Goal: Find contact information: Find contact information

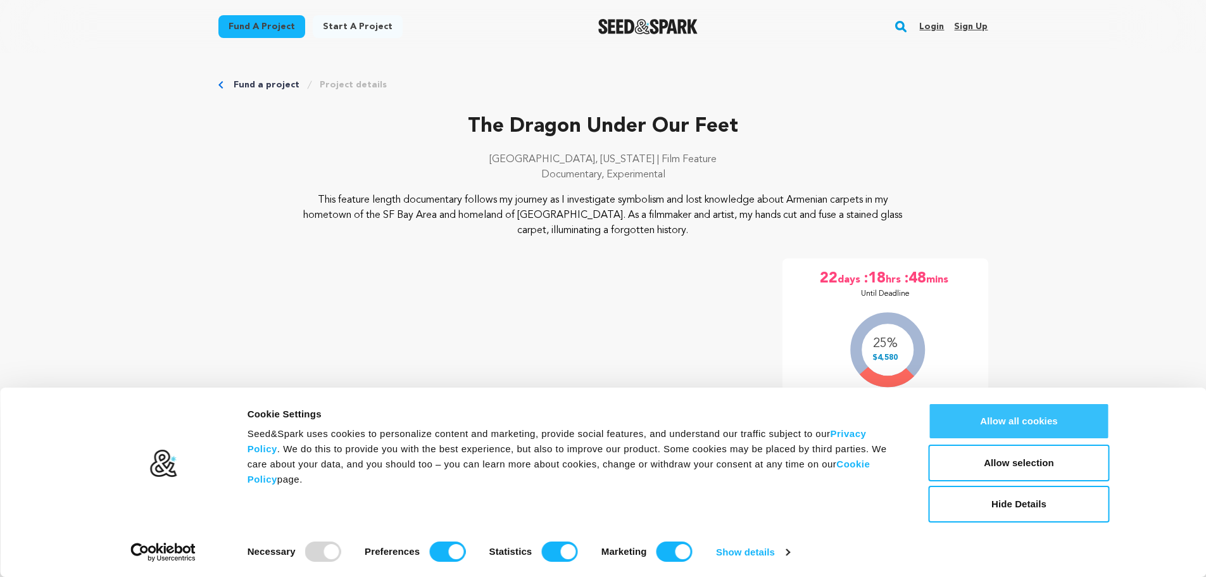
click at [1047, 418] on button "Allow all cookies" at bounding box center [1019, 421] width 181 height 37
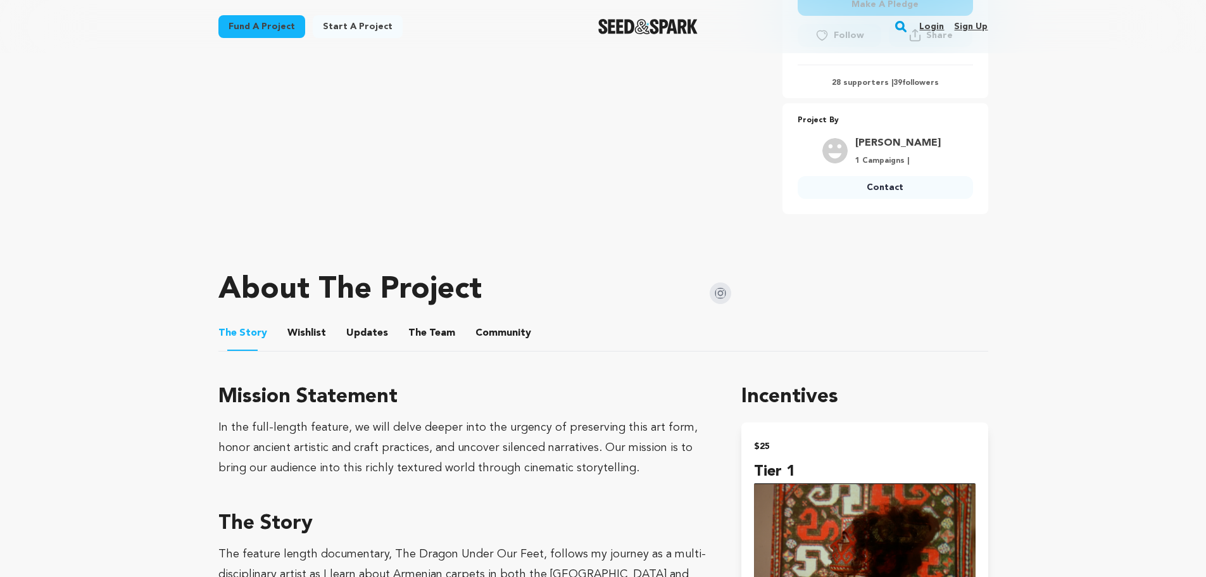
scroll to position [317, 0]
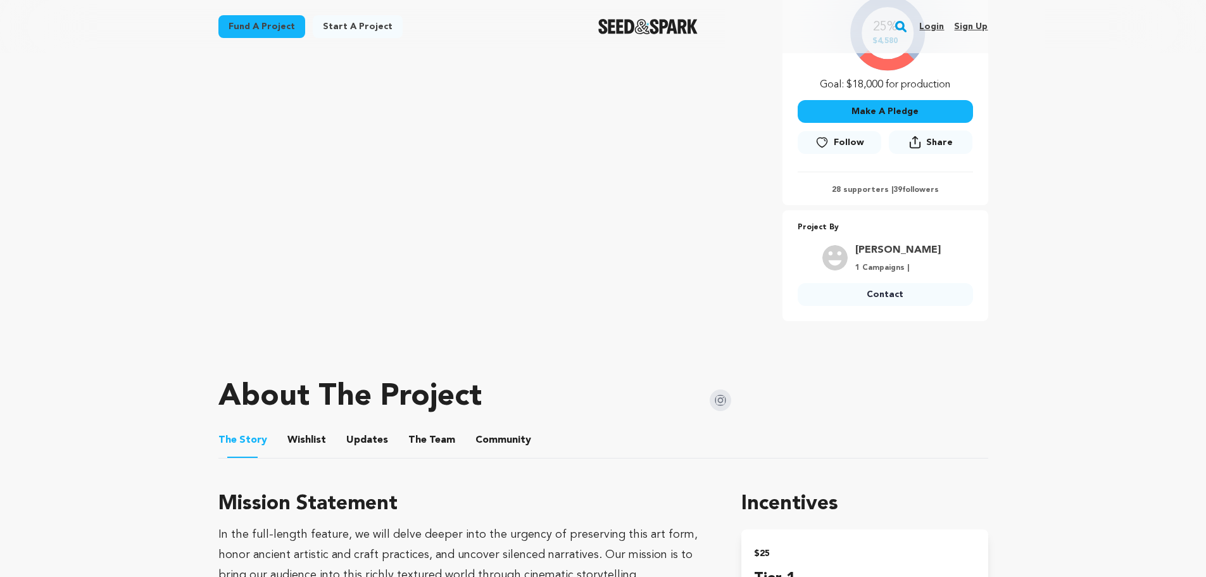
click at [883, 304] on link "Contact" at bounding box center [885, 294] width 175 height 23
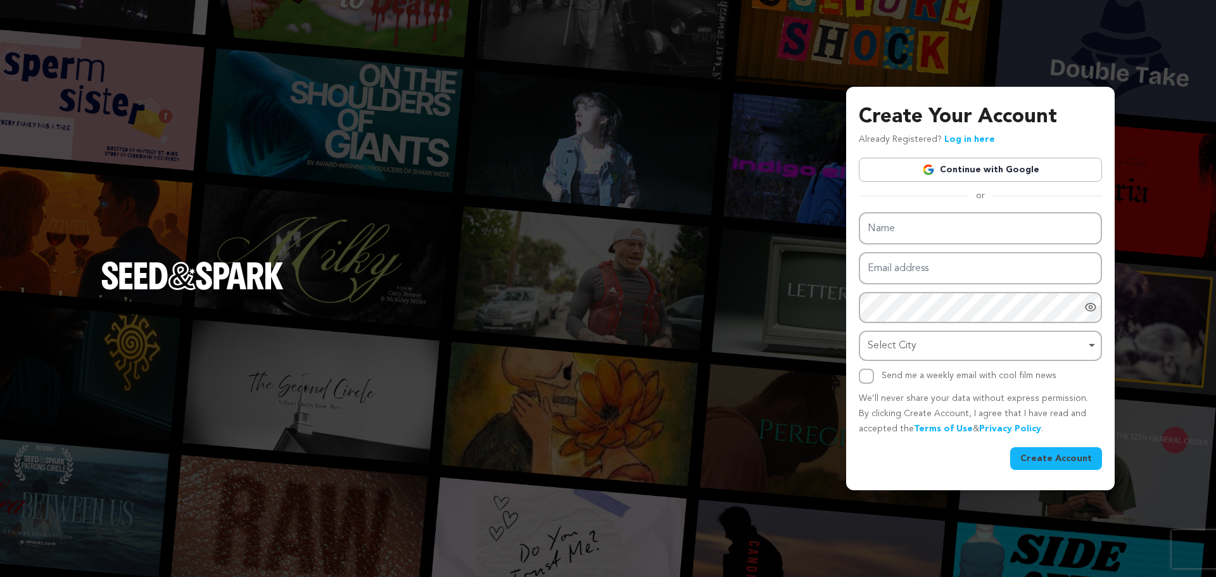
click at [668, 289] on div "Create Your Account Already Registered? Log in here Continue with Google or eyJ…" at bounding box center [608, 288] width 1216 height 577
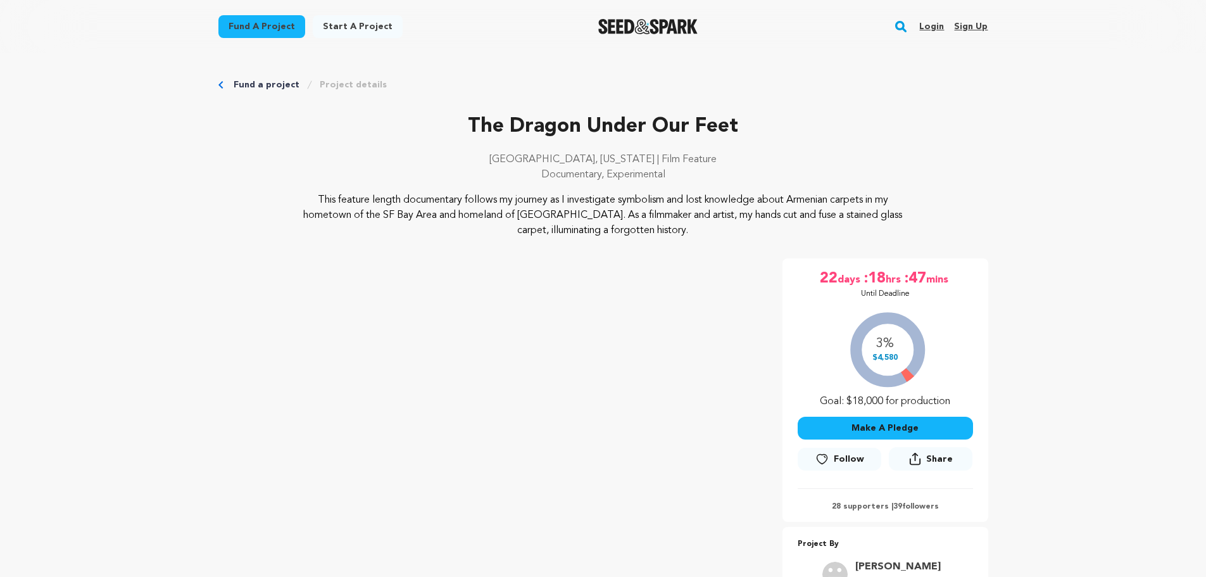
scroll to position [317, 0]
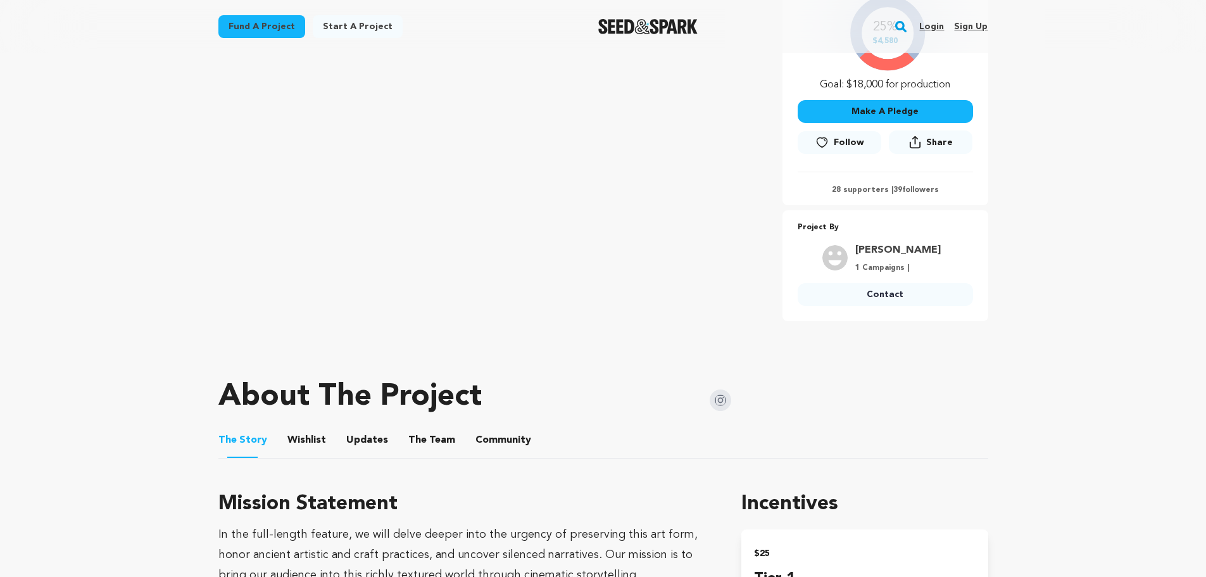
drag, startPoint x: 952, startPoint y: 250, endPoint x: 853, endPoint y: 246, distance: 98.2
click at [853, 246] on div "[PERSON_NAME] 1 Campaigns | Contact" at bounding box center [885, 276] width 175 height 68
copy link "[PERSON_NAME]"
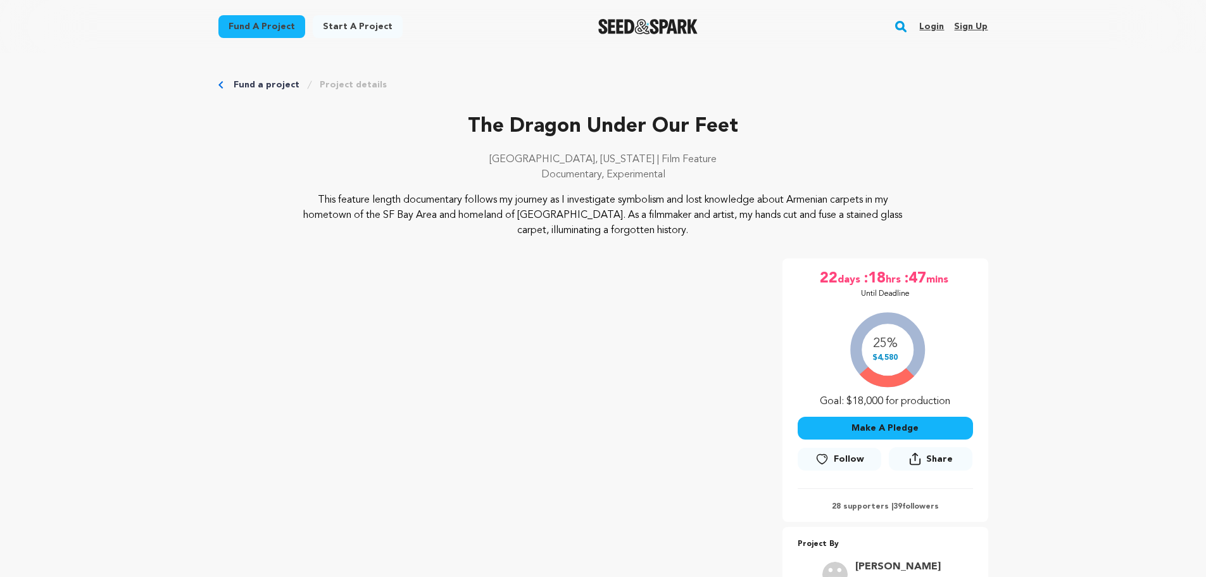
click at [362, 91] on link "Project details" at bounding box center [353, 85] width 67 height 13
